Goal: Transaction & Acquisition: Purchase product/service

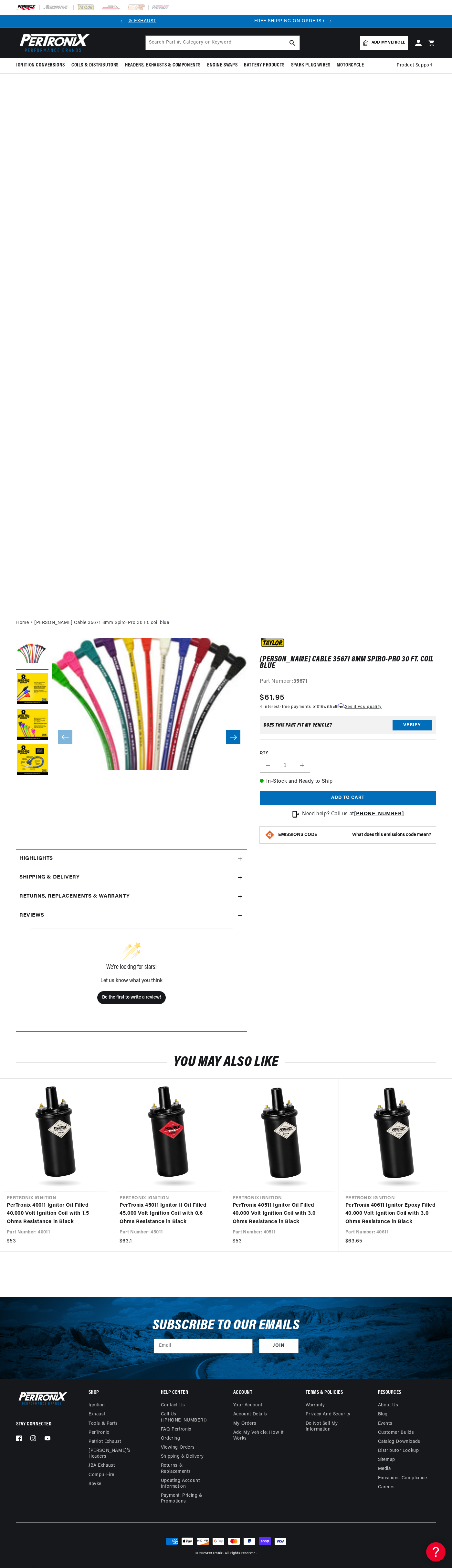
scroll to position [0, 196]
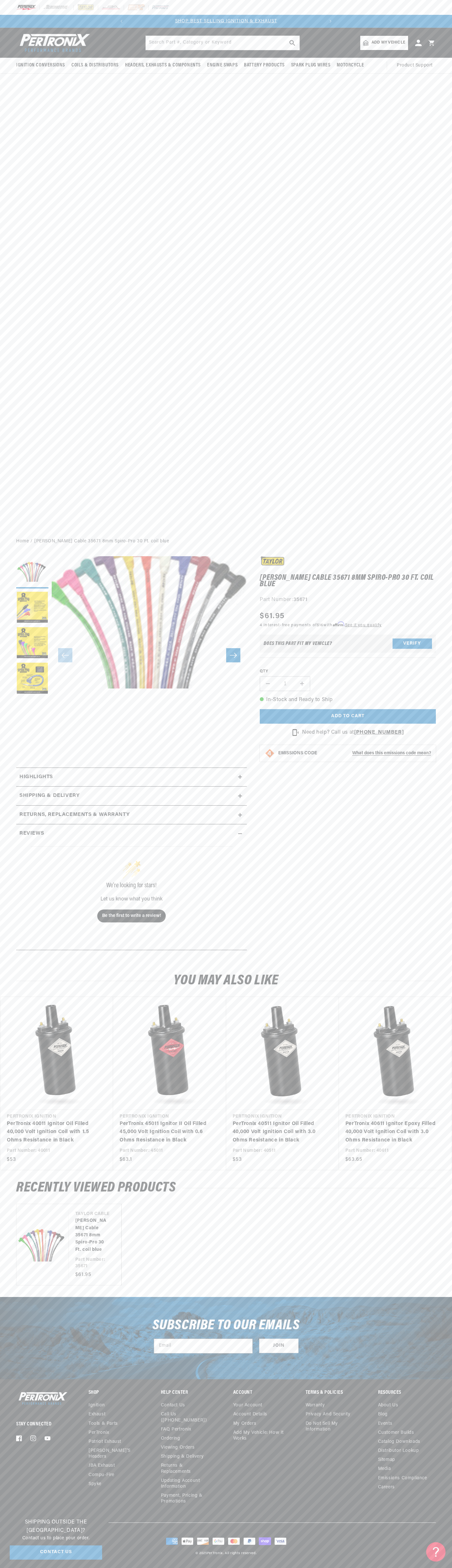
click at [364, 13] on div at bounding box center [226, 7] width 452 height 15
click at [434, 334] on div "Ignition Conversions Shop by Feature Ignitor© The Original Ignitor© Ignitor© II" at bounding box center [226, 281] width 452 height 505
click at [54, 1567] on html "Skip to content Your cart Your cart is empty Get the right parts the first time…" at bounding box center [226, 784] width 452 height 1568
click at [75, 1242] on link "[PERSON_NAME] Cable 35671 8mm Spiro-Pro 30 Ft. coil blue" at bounding box center [91, 1235] width 33 height 36
